Goal: Information Seeking & Learning: Learn about a topic

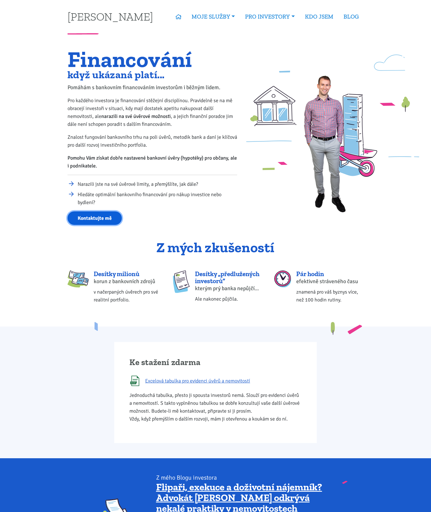
click at [97, 218] on link "Kontaktujte mě" at bounding box center [95, 218] width 54 height 14
click at [407, 348] on div "Ke stažení zdarma Excelová tabulka pro evidenci úvěrů a nemovitostí Jednoduchá …" at bounding box center [215, 393] width 431 height 132
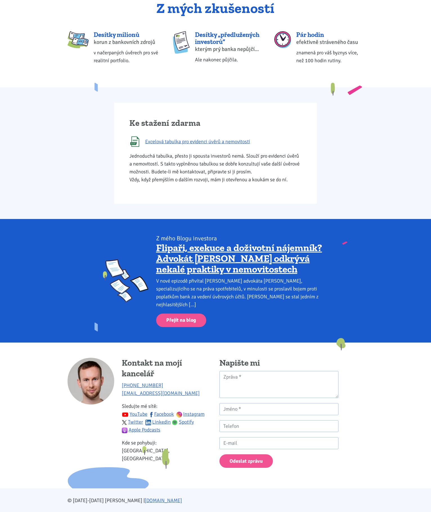
scroll to position [252, 0]
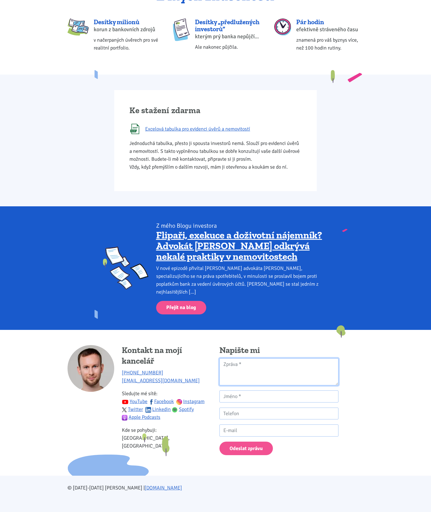
click at [276, 363] on textarea "Kontaktní formulář" at bounding box center [279, 371] width 119 height 27
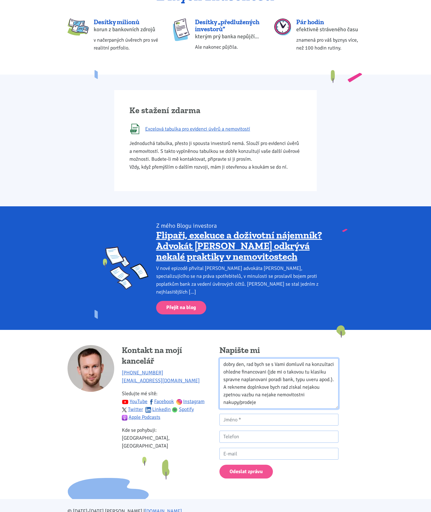
scroll to position [0, 0]
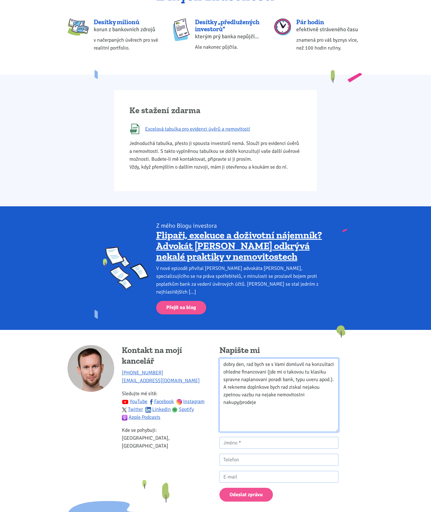
drag, startPoint x: 338, startPoint y: 376, endPoint x: 339, endPoint y: 423, distance: 46.7
click at [339, 423] on div "Napište mi dobry den, rad bych se s Vami domluvil na konzultaci ohledne financo…" at bounding box center [279, 426] width 127 height 162
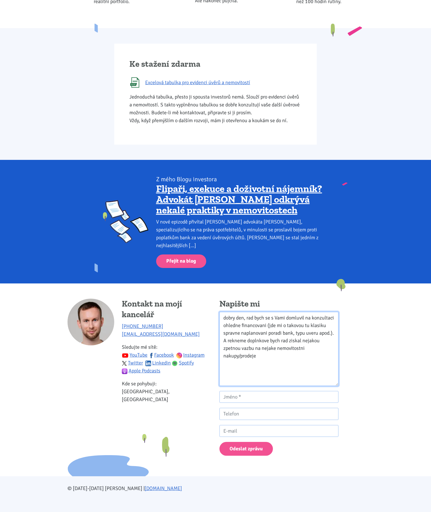
scroll to position [299, 0]
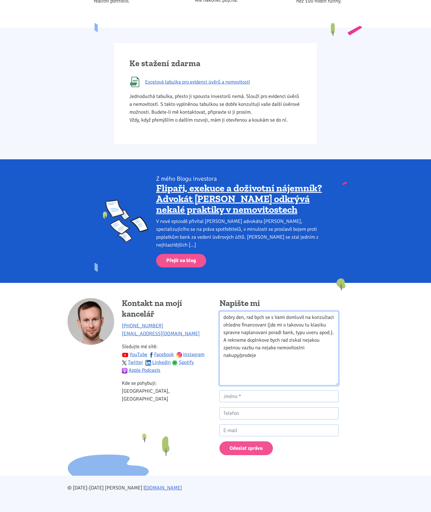
type textarea "dobry den, rad bych se s Vami domluvil na konzultaci ohledne financovani (jde m…"
click at [319, 392] on input "Kontaktní formulář" at bounding box center [279, 396] width 119 height 12
type input "Matej"
type input "Matej Seykora"
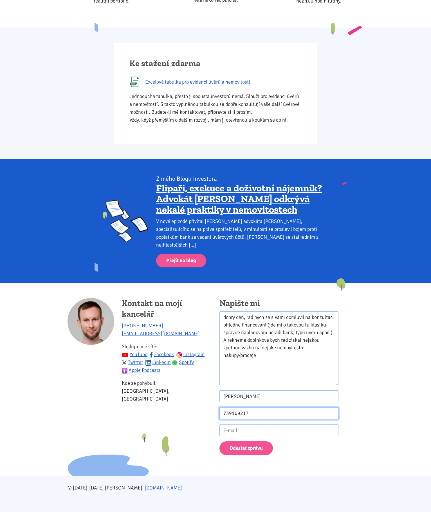
type input "739169217"
click at [326, 425] on input "Kontaktní formulář" at bounding box center [279, 431] width 119 height 12
type input "seykoramatej@gmail.com"
click at [386, 399] on body "Tomáš Kučera ÚVOD MOJE SLUŽBY Strategický mentoring Financování bez limitu Kupt…" at bounding box center [215, 110] width 431 height 819
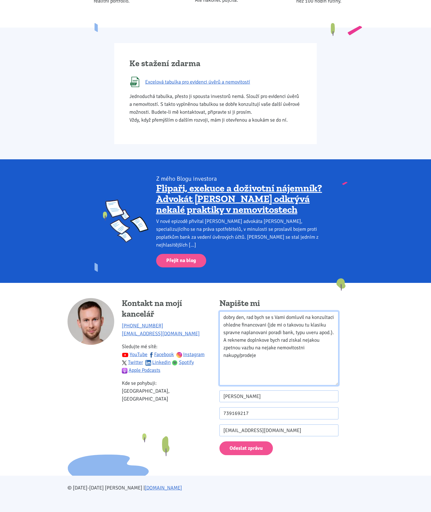
click at [292, 354] on textarea "dobry den, rad bych se s Vami domluvil na konzultaci ohledne financovani (jde m…" at bounding box center [279, 348] width 119 height 74
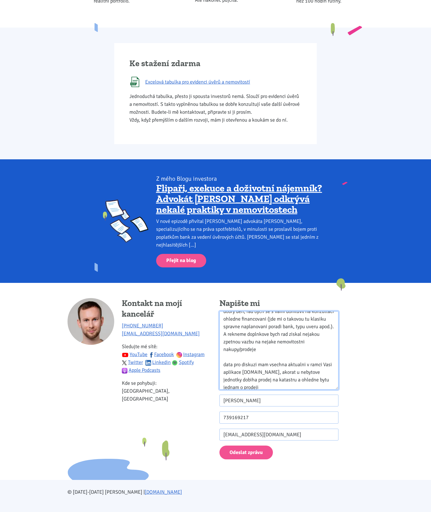
scroll to position [0, 0]
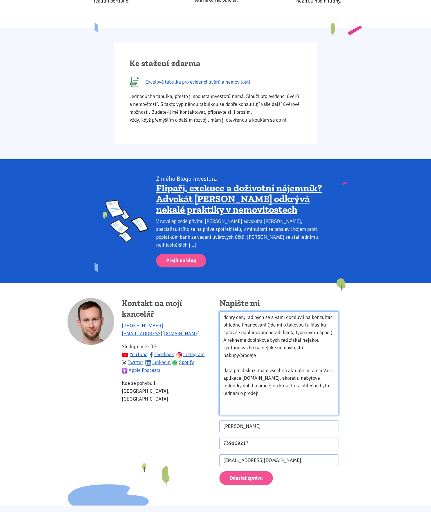
drag, startPoint x: 338, startPoint y: 377, endPoint x: 340, endPoint y: 410, distance: 33.3
click at [340, 410] on div "Napište mi dobry den, rad bych se s Vami domluvil na konzultaci ohledne financo…" at bounding box center [279, 394] width 127 height 192
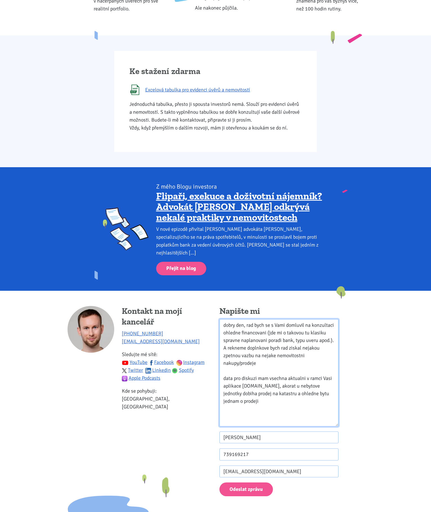
scroll to position [332, 0]
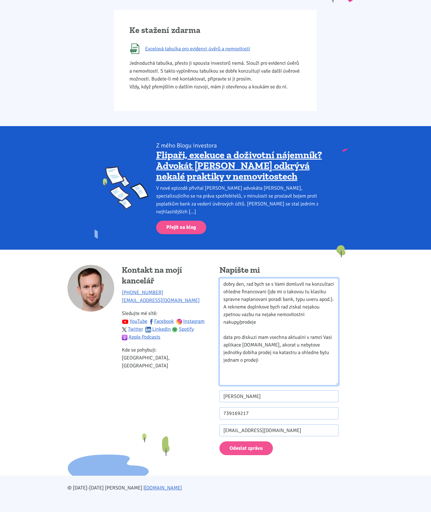
type textarea "dobry den, rad bych se s Vami domluvil na konzultaci ohledne financovani (jde m…"
click at [380, 384] on body "Tomáš Kučera ÚVOD MOJE SLUŽBY Strategický mentoring Financování bez limitu Kupt…" at bounding box center [215, 94] width 431 height 852
click at [279, 359] on textarea "dobry den, rad bych se s Vami domluvil na konzultaci ohledne financovani (jde m…" at bounding box center [279, 331] width 119 height 107
click at [244, 359] on textarea "dobry den, rad bych se s Vami domluvil na konzultaci ohledne financovani (jde m…" at bounding box center [279, 331] width 119 height 107
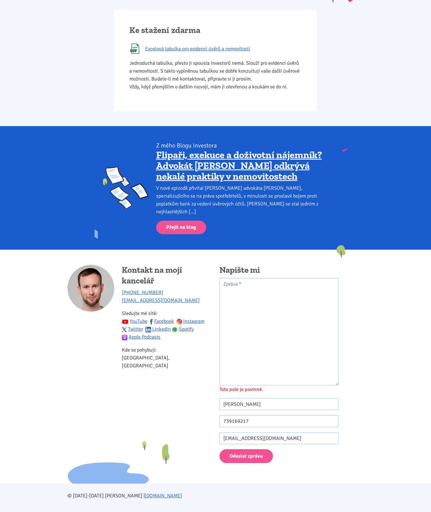
click at [374, 333] on body "Tomáš Kučera ÚVOD MOJE SLUŽBY Strategický mentoring Financování bez limitu Kupt…" at bounding box center [215, 98] width 431 height 860
click at [288, 309] on textarea "Kontaktní formulář" at bounding box center [279, 331] width 119 height 107
click at [294, 399] on input "Matej Seykora" at bounding box center [279, 404] width 119 height 12
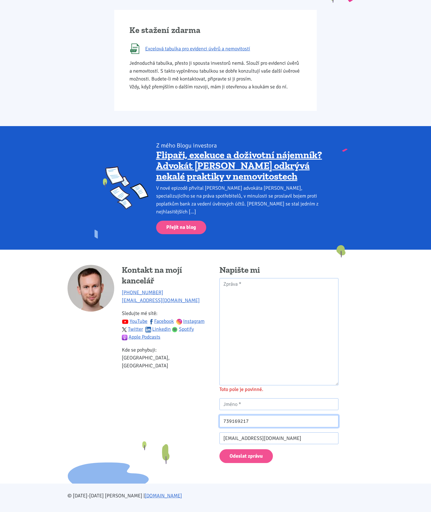
click at [290, 408] on form "Toto pole je povinné. 739169217 seykoramatej@gmail.com Odeslat zprávu" at bounding box center [279, 370] width 119 height 185
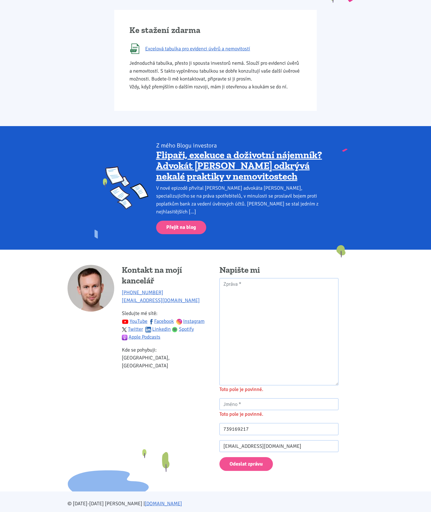
click at [290, 410] on span "Toto pole je povinné." at bounding box center [279, 414] width 119 height 8
drag, startPoint x: 290, startPoint y: 408, endPoint x: 289, endPoint y: 417, distance: 9.1
click at [289, 423] on input "739169217" at bounding box center [279, 429] width 119 height 12
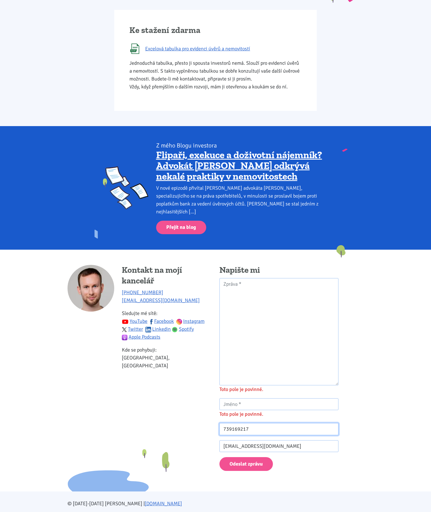
click at [289, 423] on input "739169217" at bounding box center [279, 429] width 119 height 12
click at [284, 440] on input "seykoramatej@gmail.com" at bounding box center [279, 446] width 119 height 12
click at [283, 440] on input "seykoramatej@gmail.com" at bounding box center [279, 446] width 119 height 12
click at [372, 415] on body "Tomáš Kučera ÚVOD MOJE SLUŽBY Strategický mentoring Financování bez limitu Kupt…" at bounding box center [215, 102] width 431 height 868
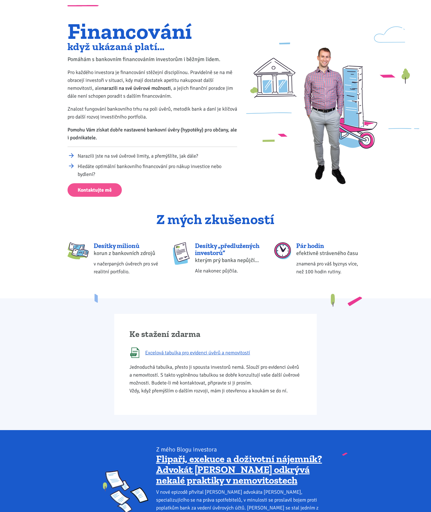
scroll to position [0, 0]
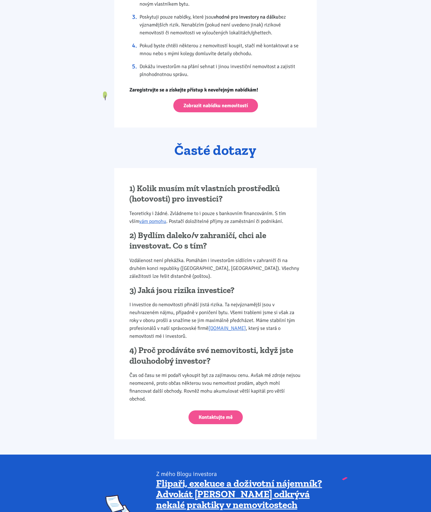
scroll to position [563, 0]
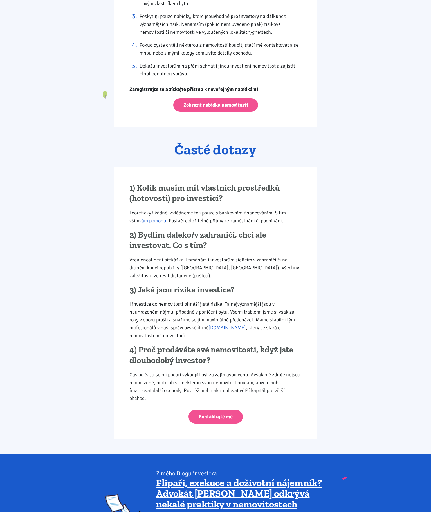
click at [381, 171] on div "Jak to funguje? Nabízené nemovitosti vlastním osobně já, mé společnosti nebo ko…" at bounding box center [215, 180] width 431 height 547
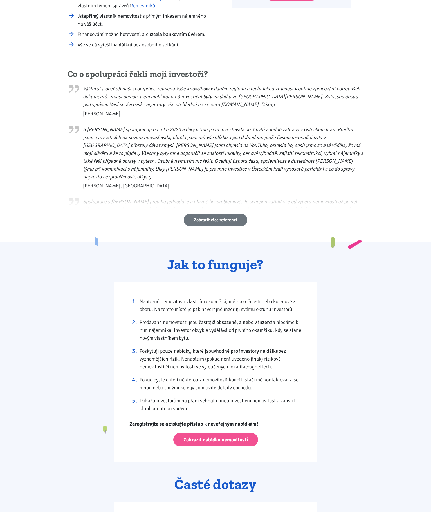
scroll to position [128, 0]
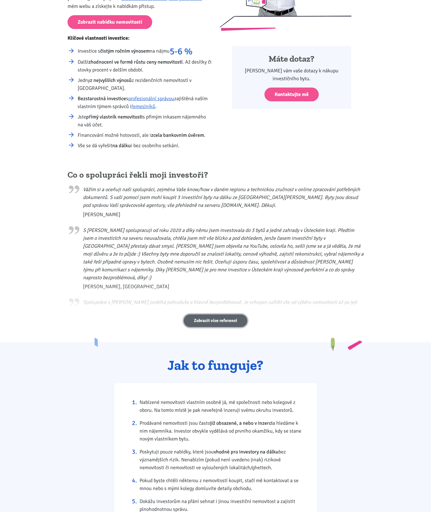
click at [215, 320] on link "Zobrazit více referencí" at bounding box center [216, 320] width 64 height 13
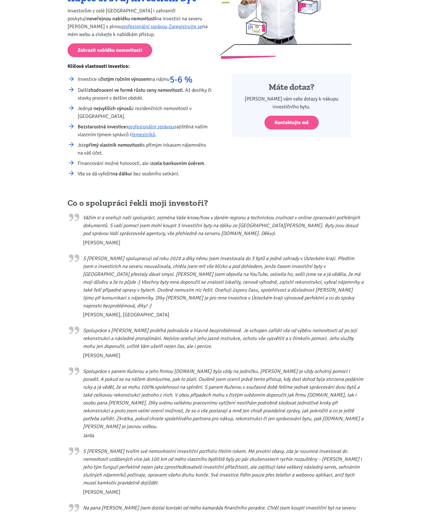
scroll to position [0, 0]
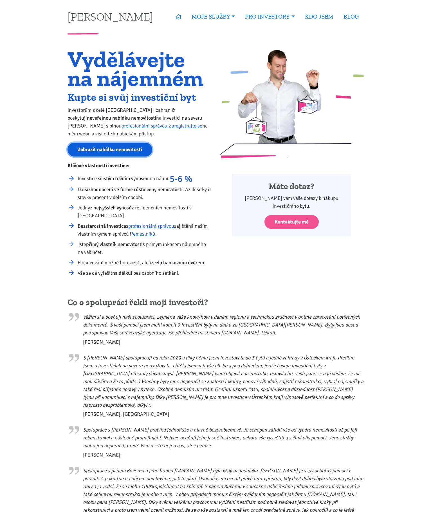
drag, startPoint x: 126, startPoint y: 151, endPoint x: 138, endPoint y: 163, distance: 16.9
click at [127, 151] on link "Zobrazit nabídku nemovitostí" at bounding box center [110, 150] width 85 height 14
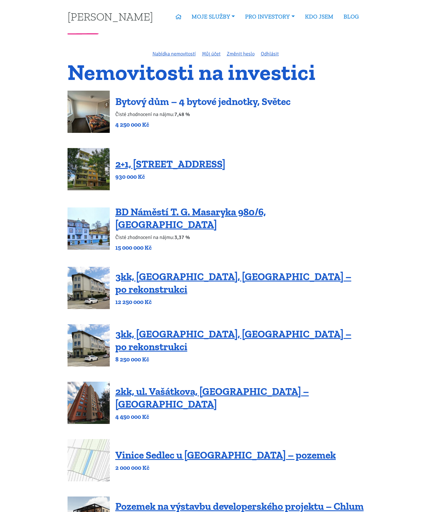
click at [267, 102] on link "Bytový dům – 4 bytové jednotky, Světec" at bounding box center [202, 101] width 175 height 12
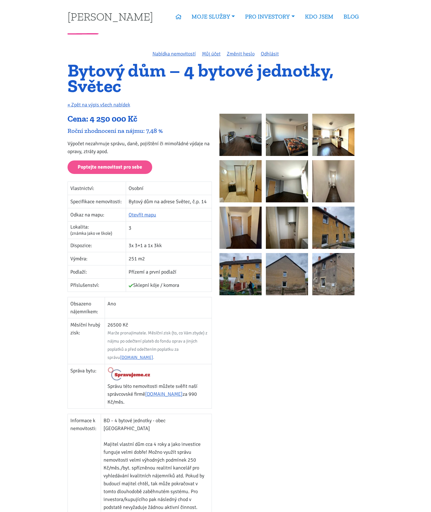
click at [246, 136] on img at bounding box center [241, 135] width 42 height 42
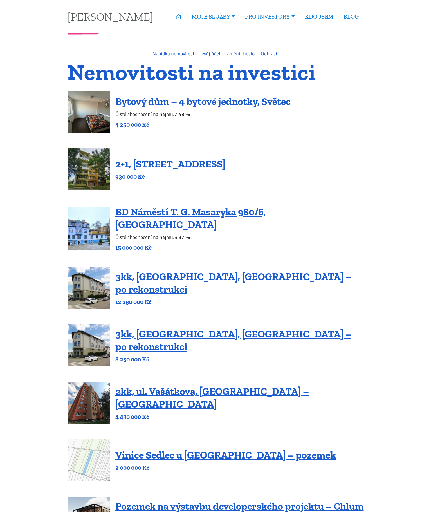
click at [216, 168] on link "2+1, [STREET_ADDRESS]" at bounding box center [170, 164] width 110 height 12
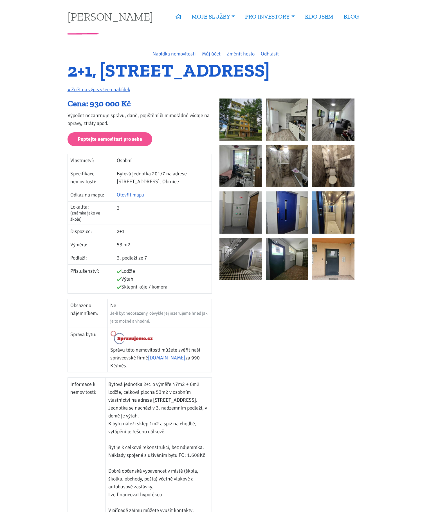
click at [250, 125] on img at bounding box center [241, 120] width 42 height 42
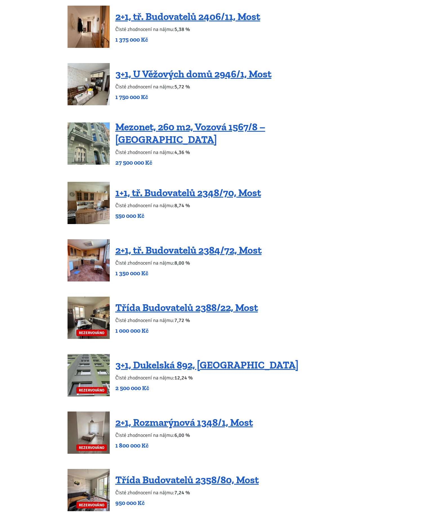
scroll to position [1042, 0]
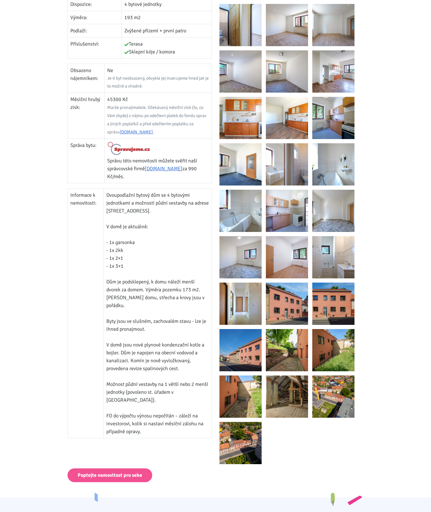
scroll to position [310, 0]
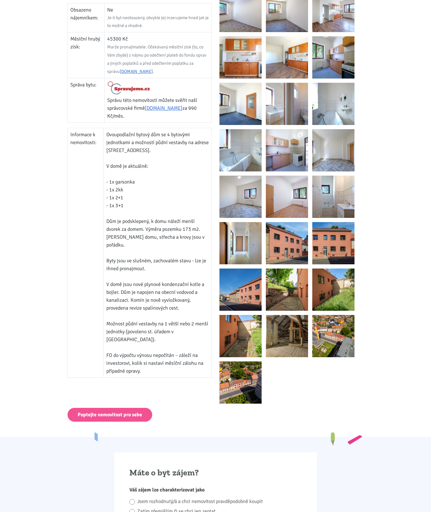
click at [341, 248] on img at bounding box center [333, 243] width 42 height 42
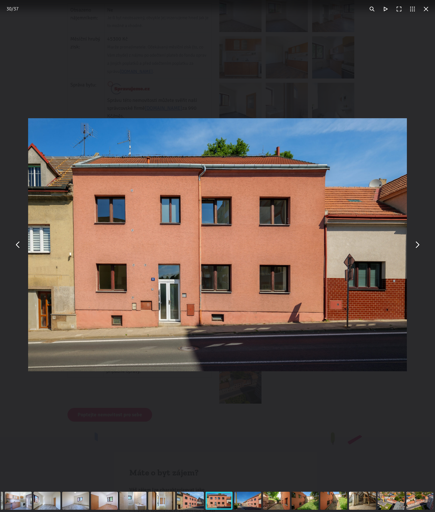
click at [354, 392] on div "You can close this modal content with the ESC key" at bounding box center [217, 245] width 435 height 490
